Goal: Information Seeking & Learning: Learn about a topic

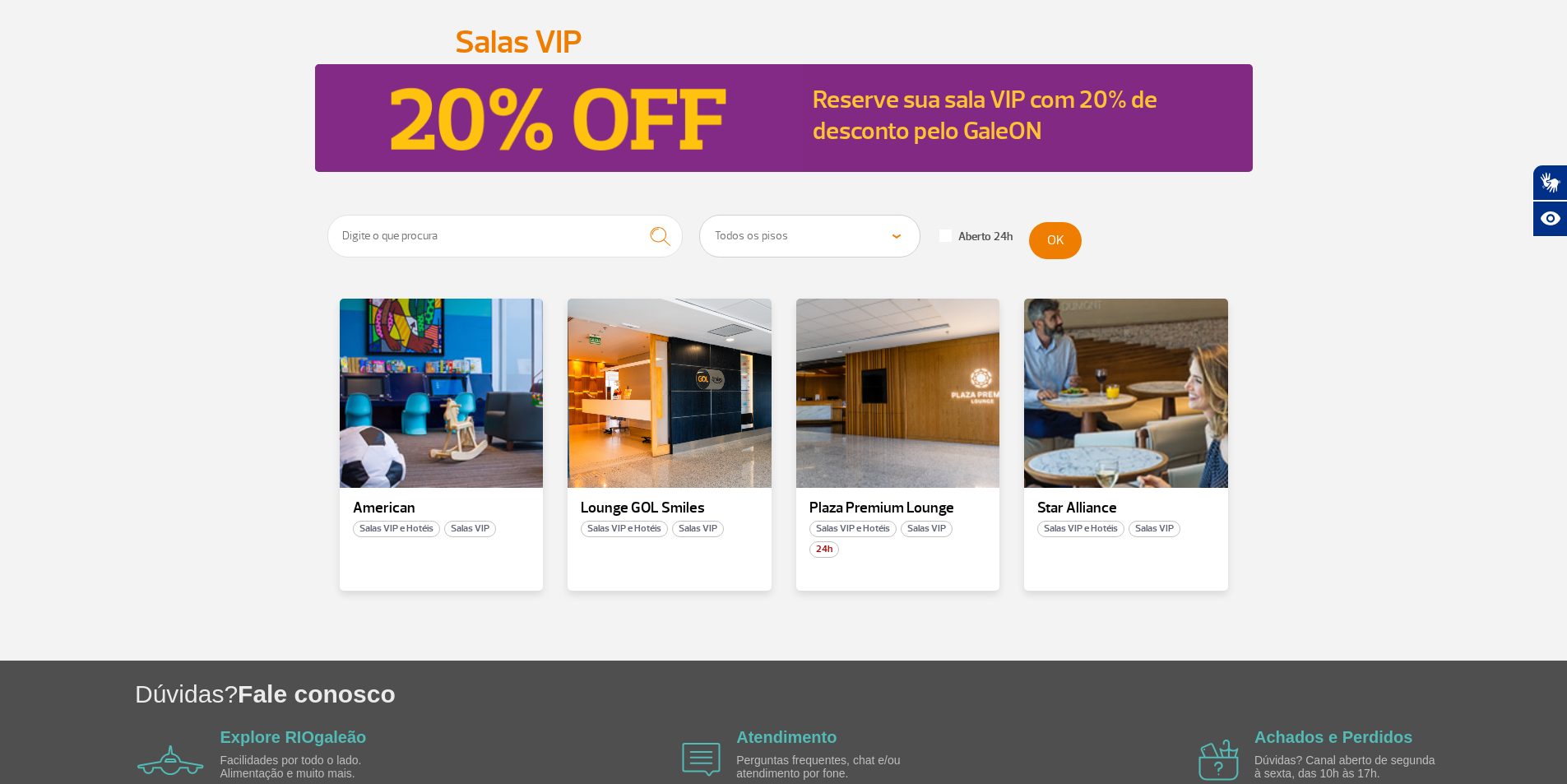
scroll to position [164, 0]
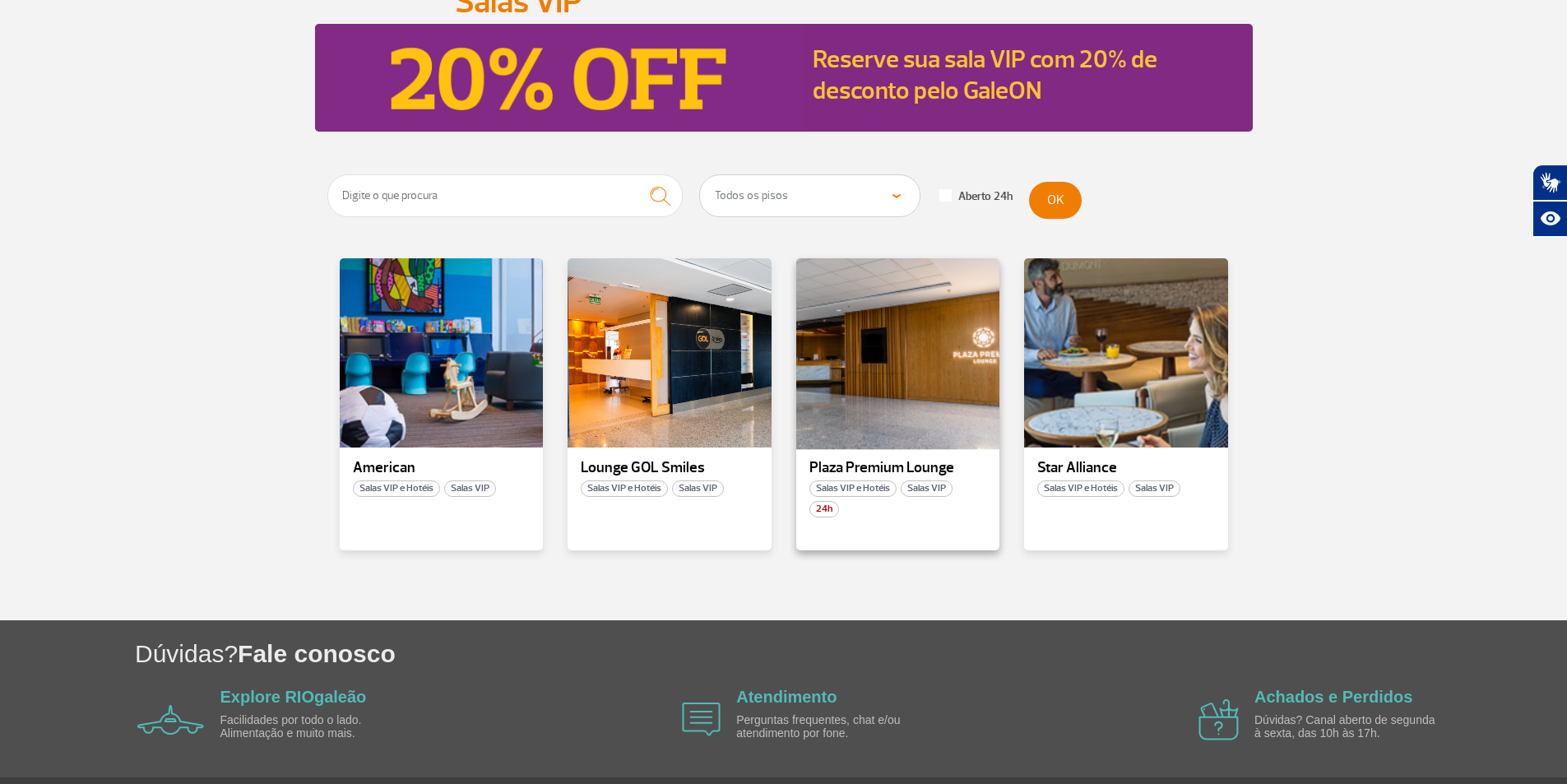
click at [865, 361] on div at bounding box center [897, 353] width 207 height 194
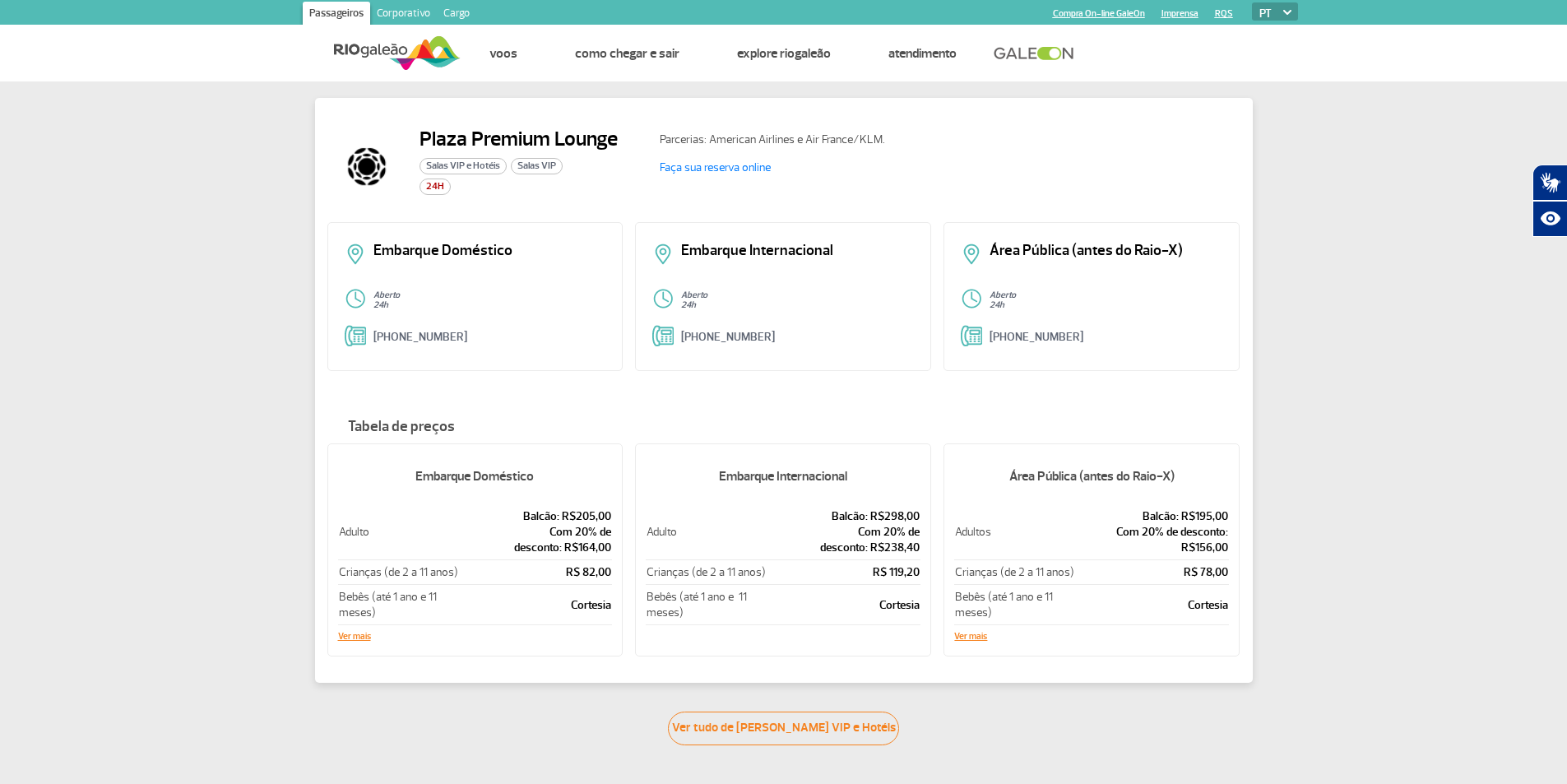
scroll to position [82, 0]
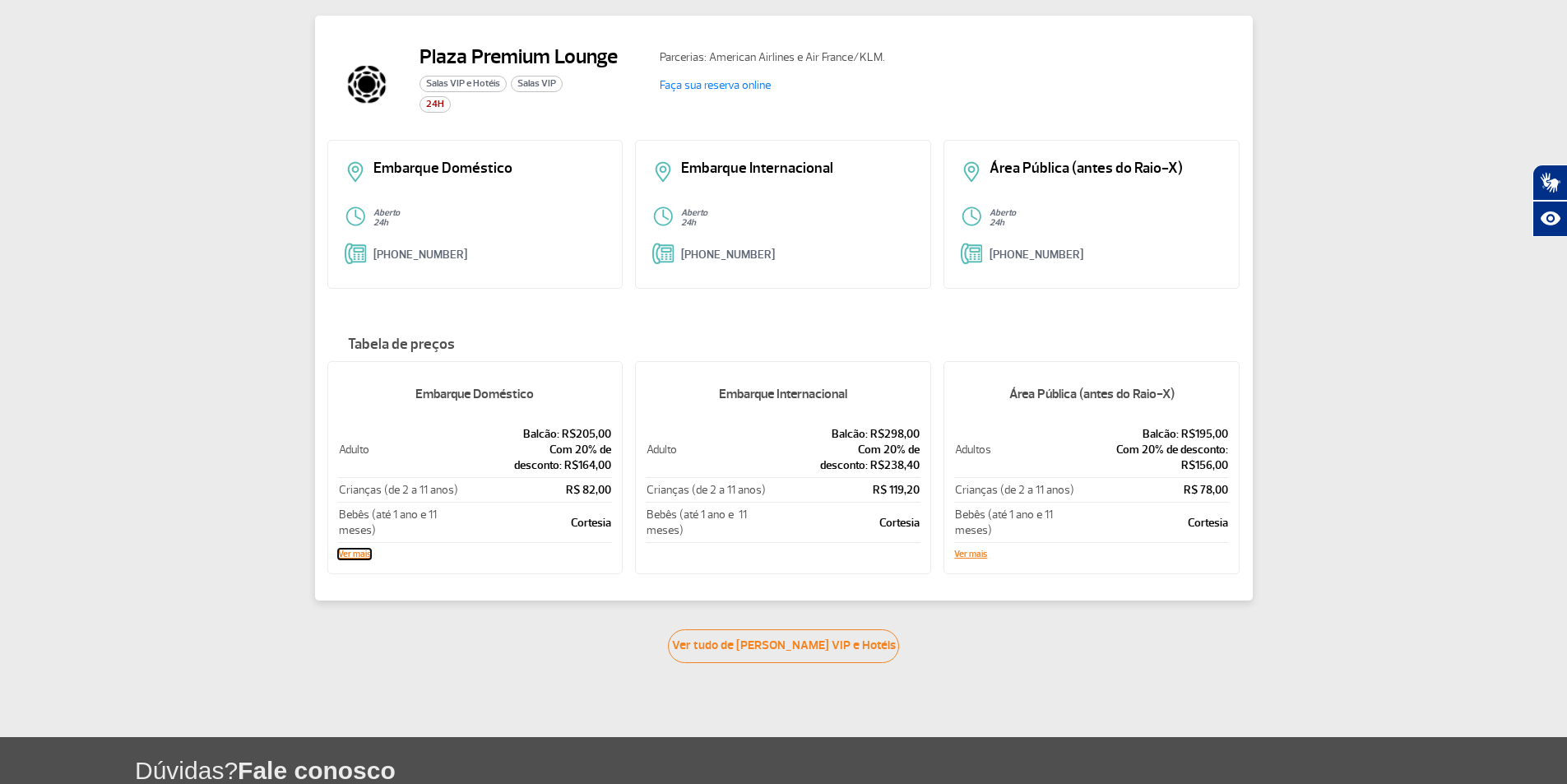
click at [350, 551] on button "Ver mais" at bounding box center [354, 554] width 32 height 10
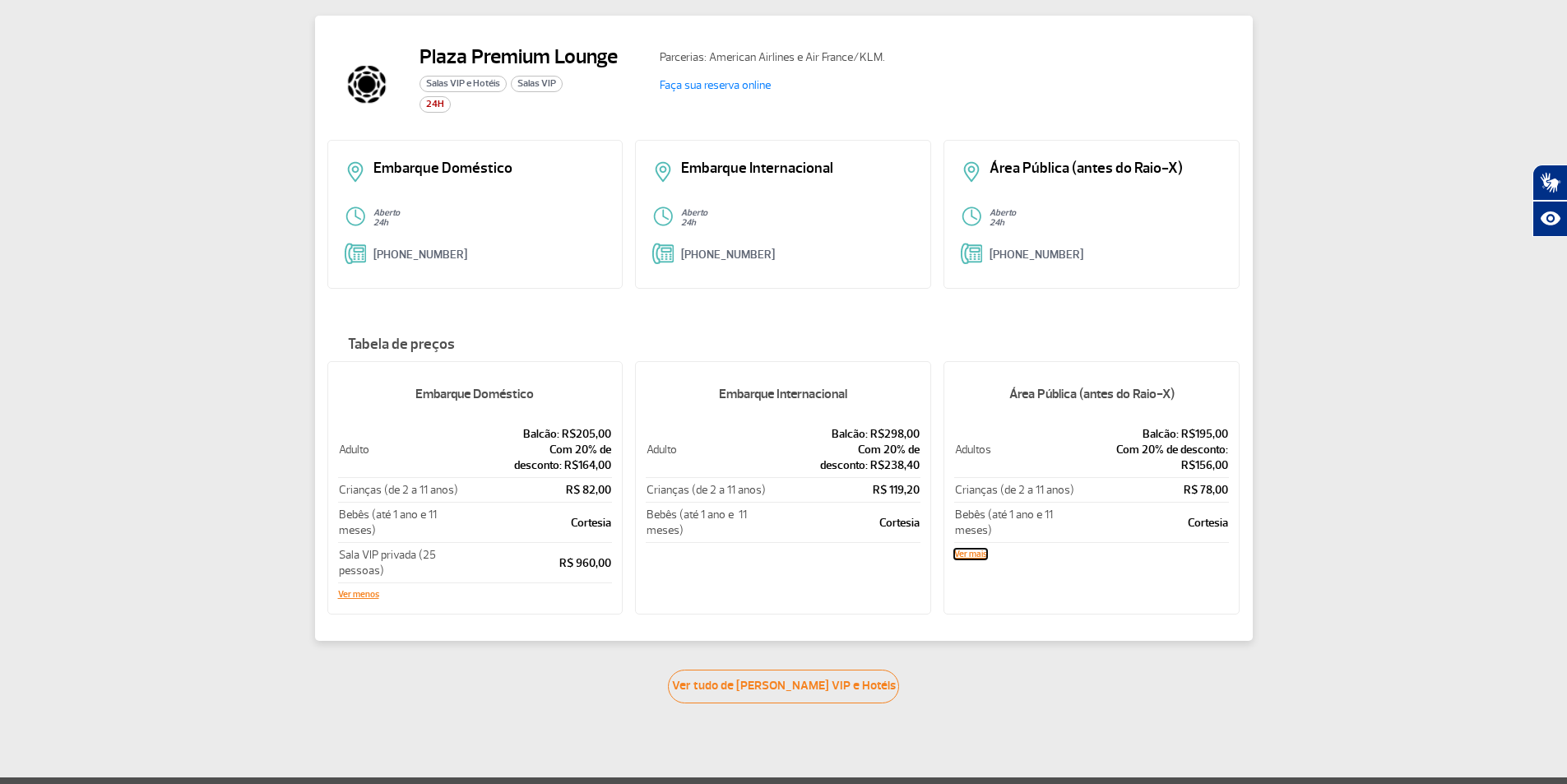
click at [981, 553] on button "Ver mais" at bounding box center [971, 554] width 32 height 10
click at [825, 682] on link "Ver tudo de [PERSON_NAME] VIP e Hotéis" at bounding box center [784, 686] width 231 height 33
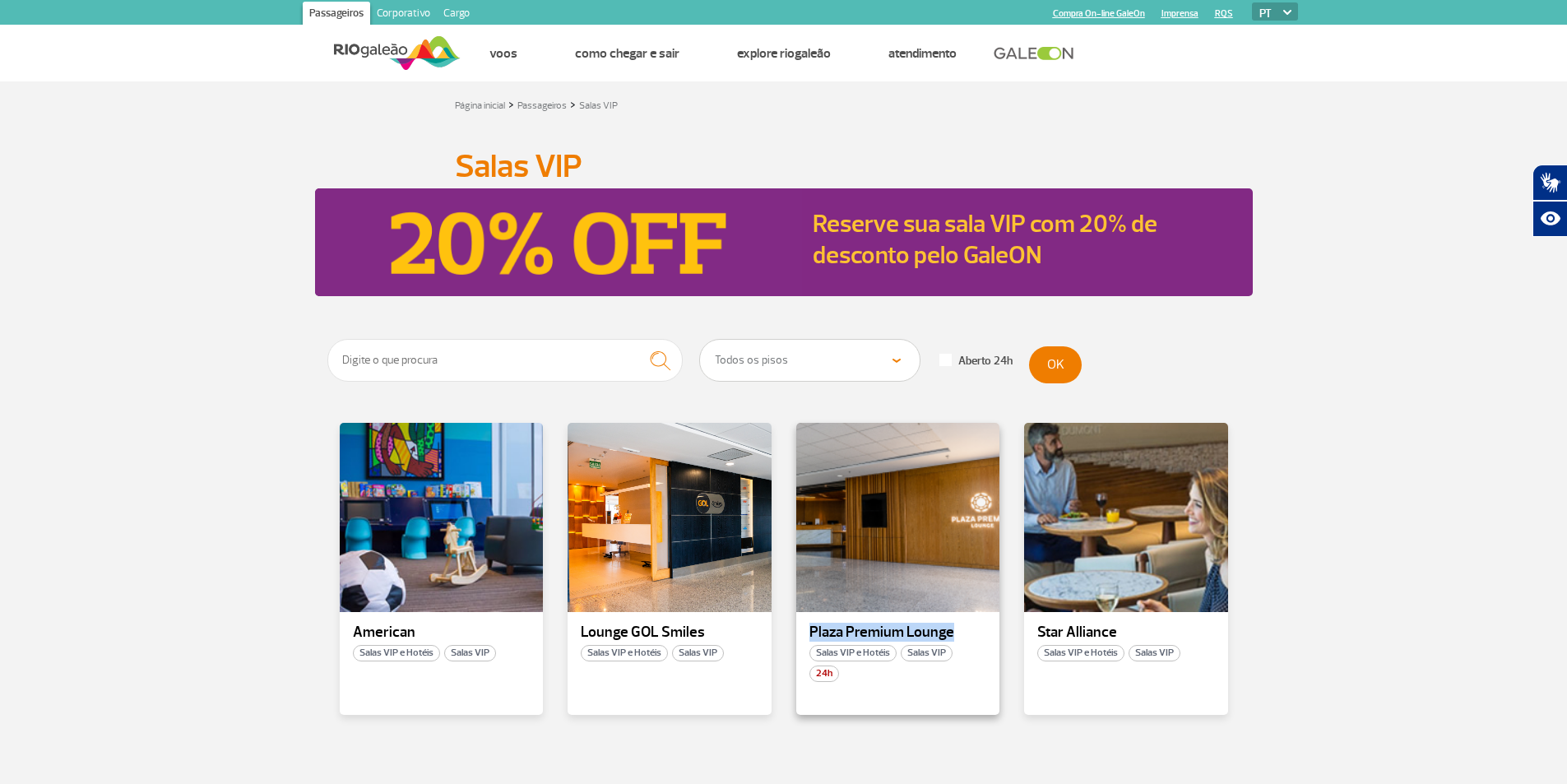
drag, startPoint x: 951, startPoint y: 623, endPoint x: 806, endPoint y: 618, distance: 145.1
click at [806, 618] on div "Plaza Premium Lounge Salas VIP e Hotéis Salas VIP 24h" at bounding box center [898, 568] width 204 height 292
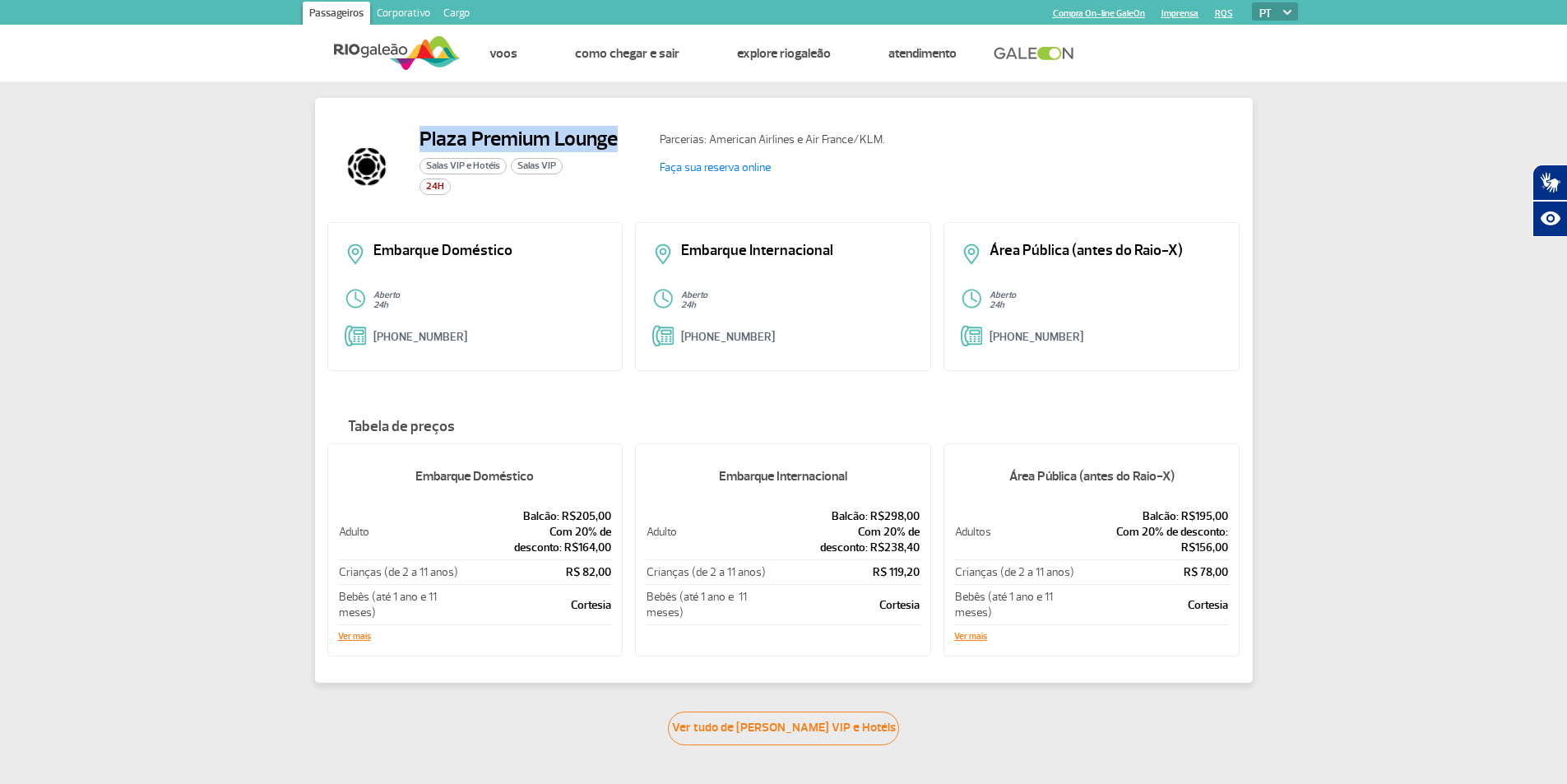
drag, startPoint x: 616, startPoint y: 141, endPoint x: 417, endPoint y: 134, distance: 199.1
click at [417, 134] on div "Plaza Premium Lounge Salas VIP e Hotéis Salas VIP 24H" at bounding box center [487, 166] width 320 height 79
copy h2 "Plaza Premium Lounge"
